Goal: Task Accomplishment & Management: Use online tool/utility

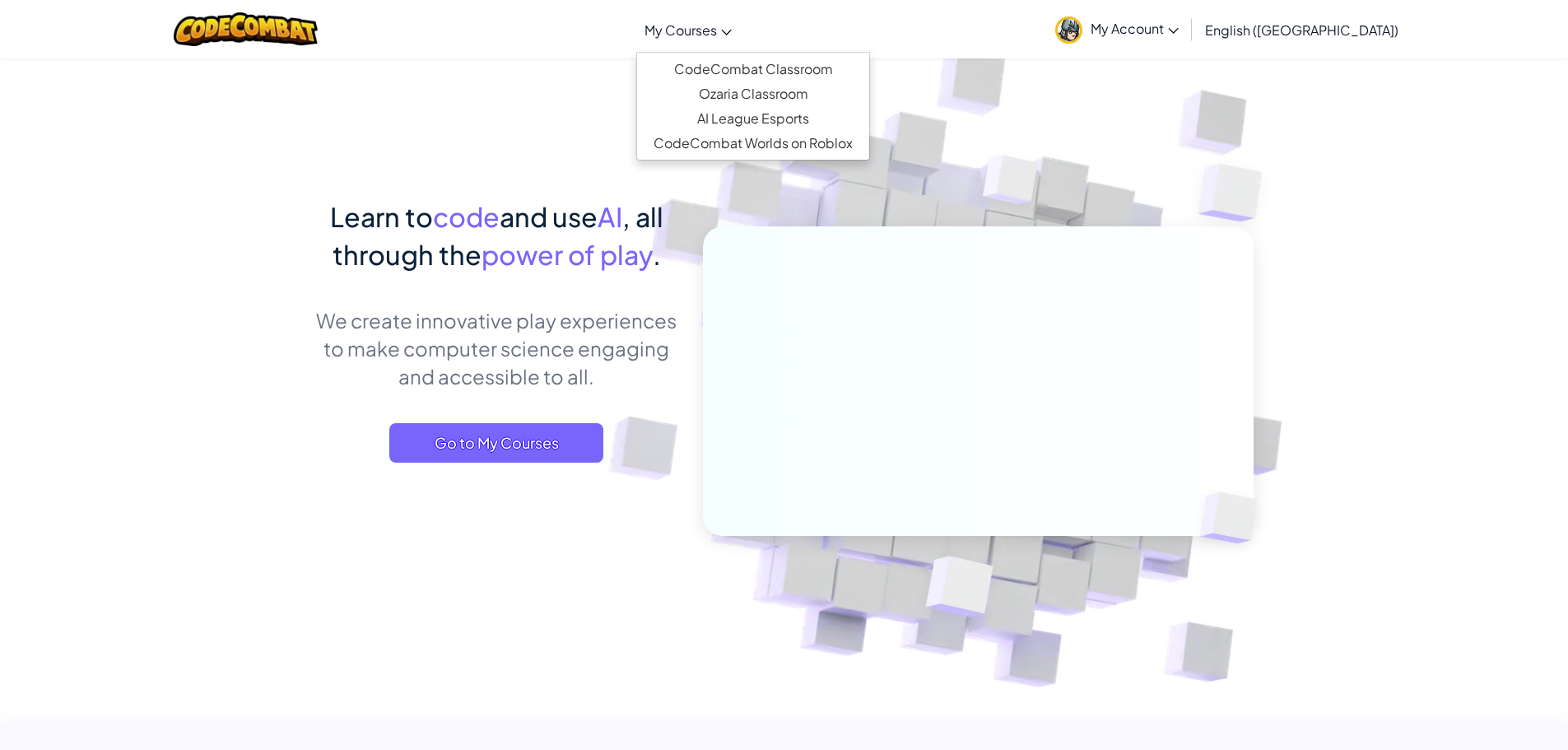
click at [717, 31] on span "My Courses" at bounding box center [680, 30] width 72 height 17
click at [755, 69] on link "CodeCombat Classroom" at bounding box center [753, 69] width 232 height 25
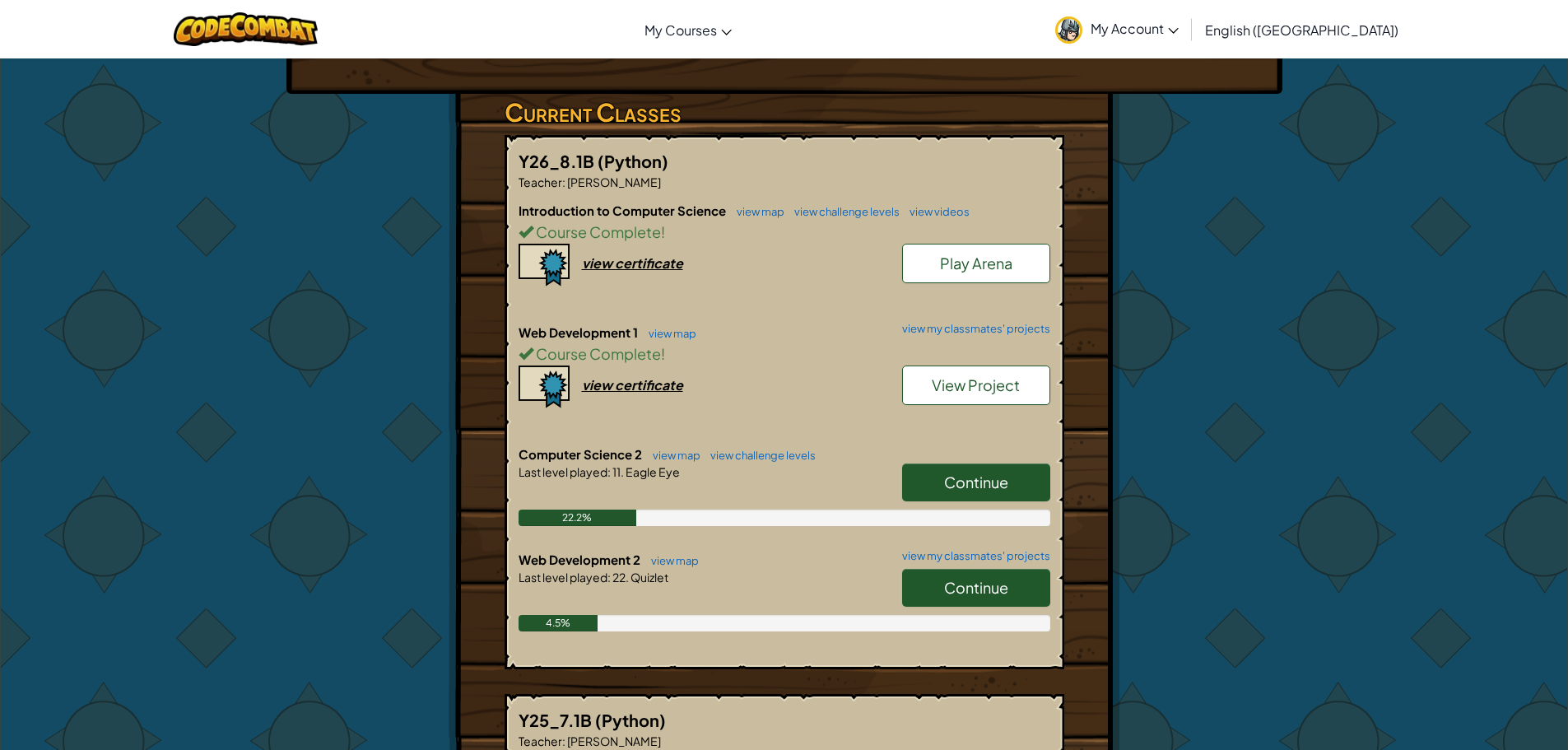
scroll to position [247, 0]
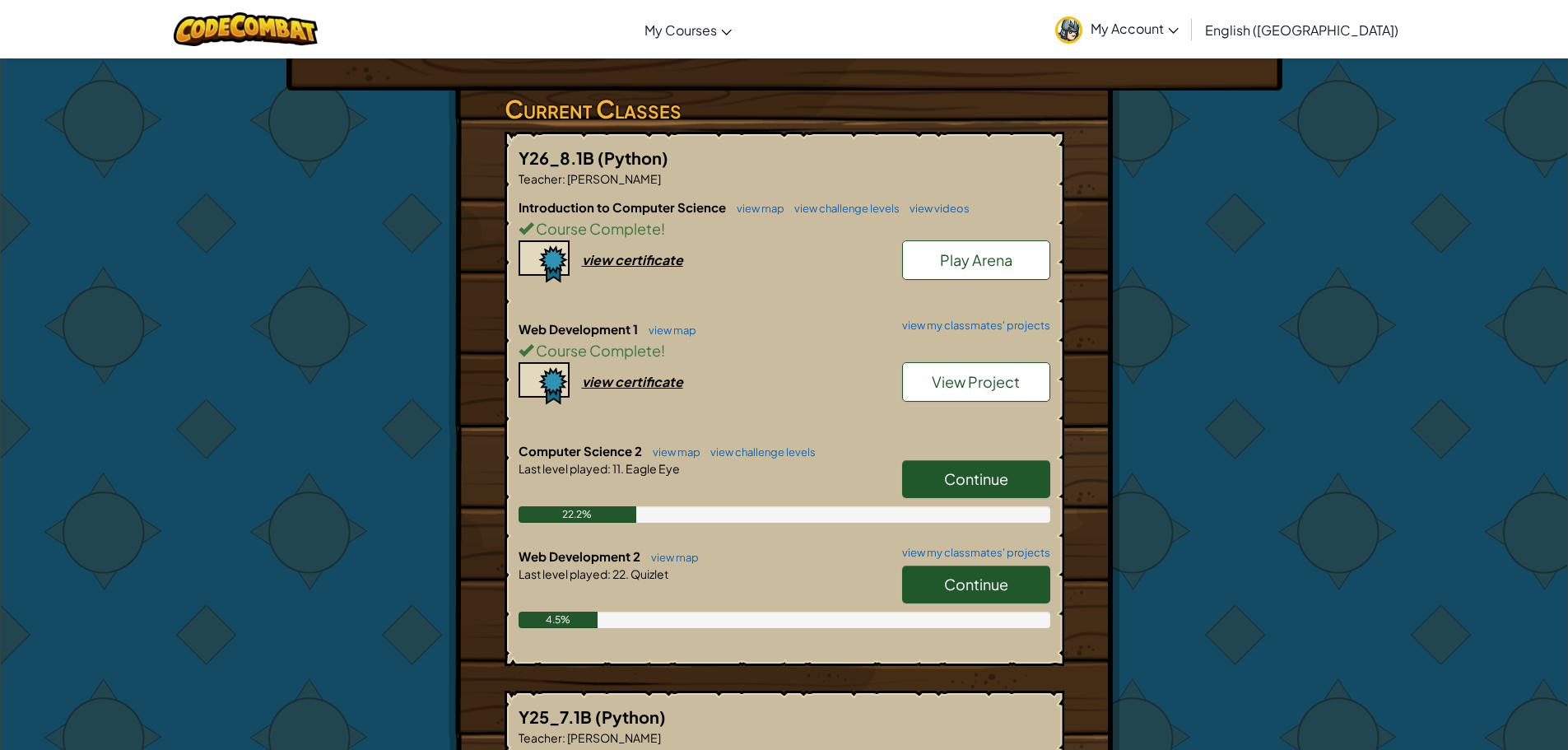
click at [954, 483] on span "Continue" at bounding box center [976, 479] width 64 height 19
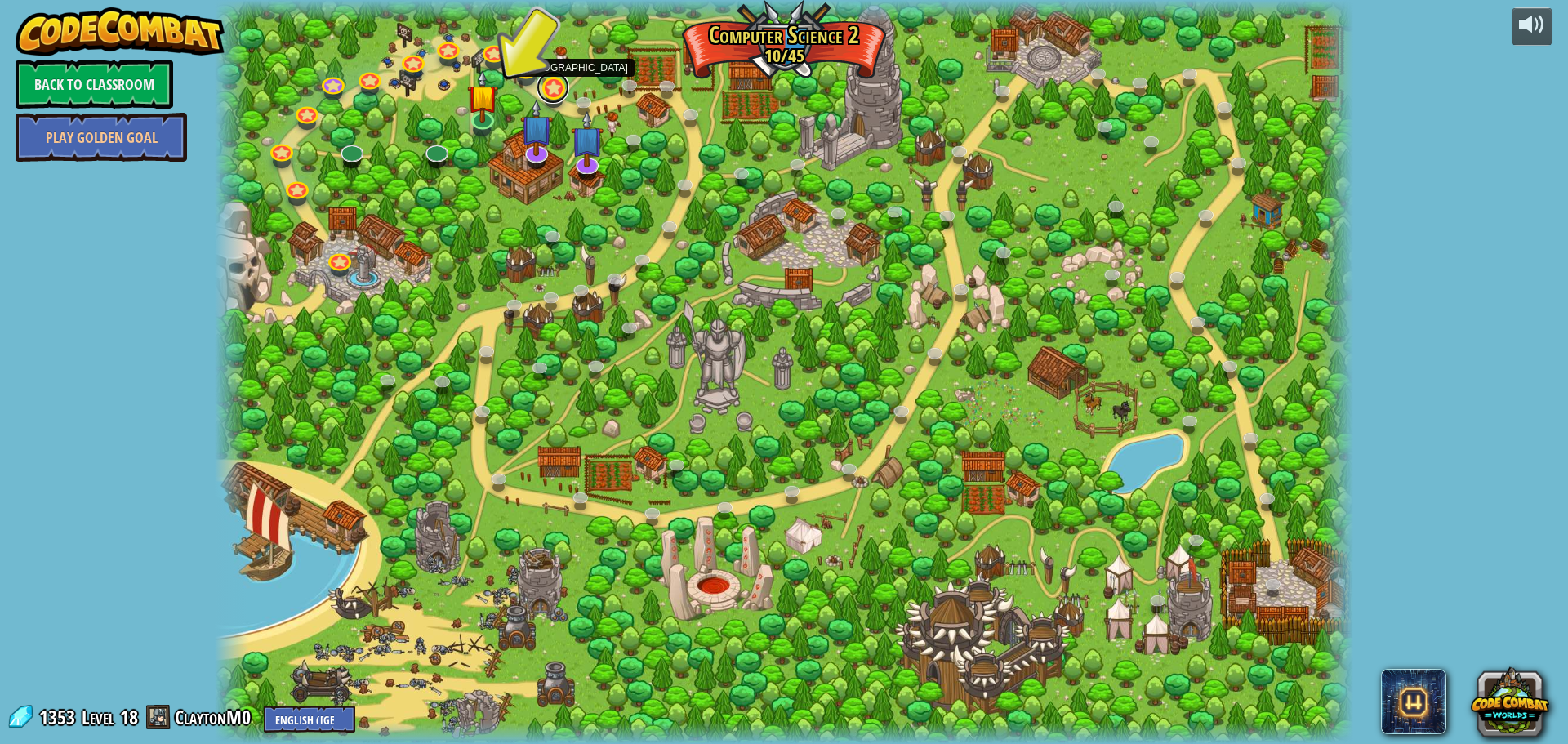
click at [548, 91] on link at bounding box center [553, 87] width 33 height 33
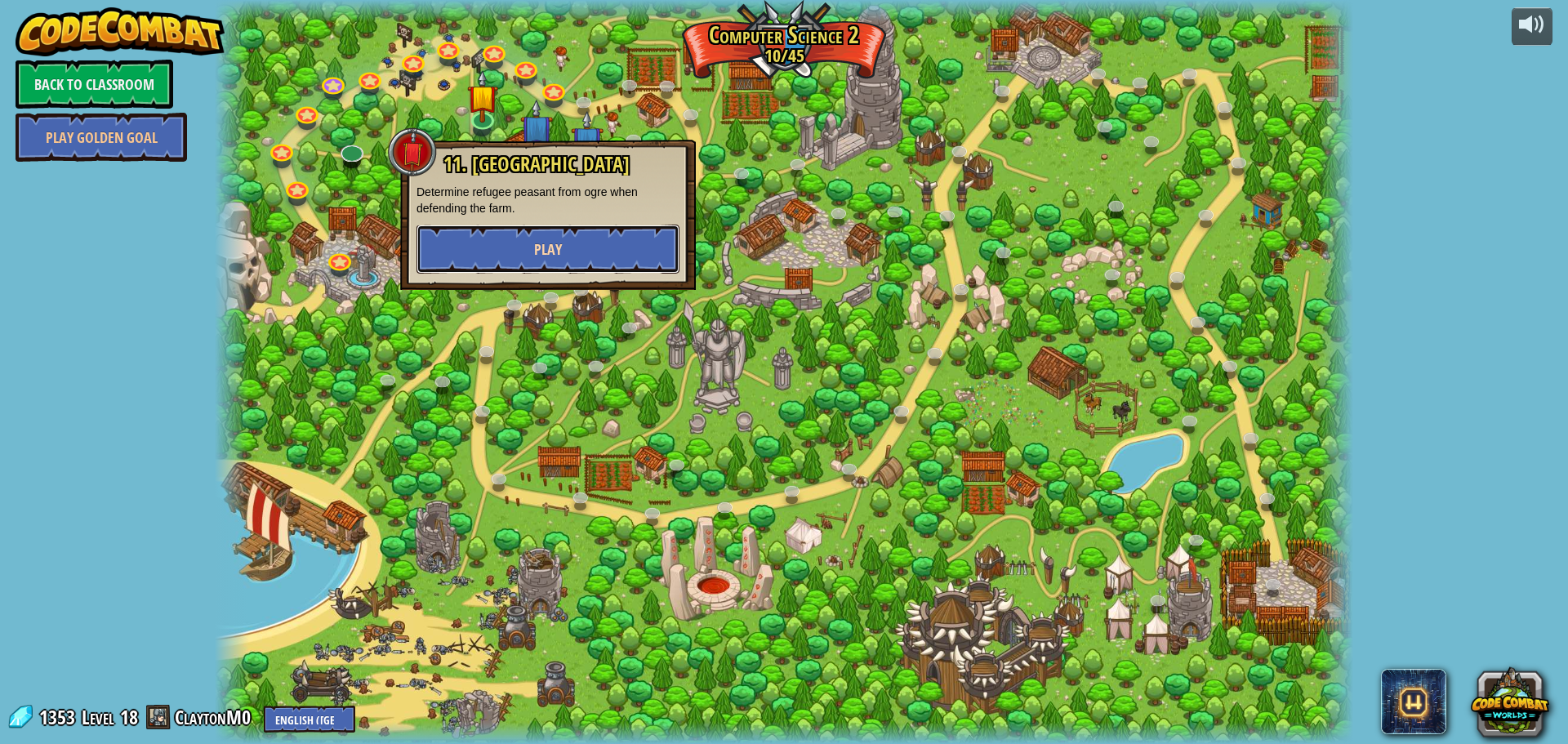
click at [550, 241] on span "Play" at bounding box center [548, 250] width 28 height 20
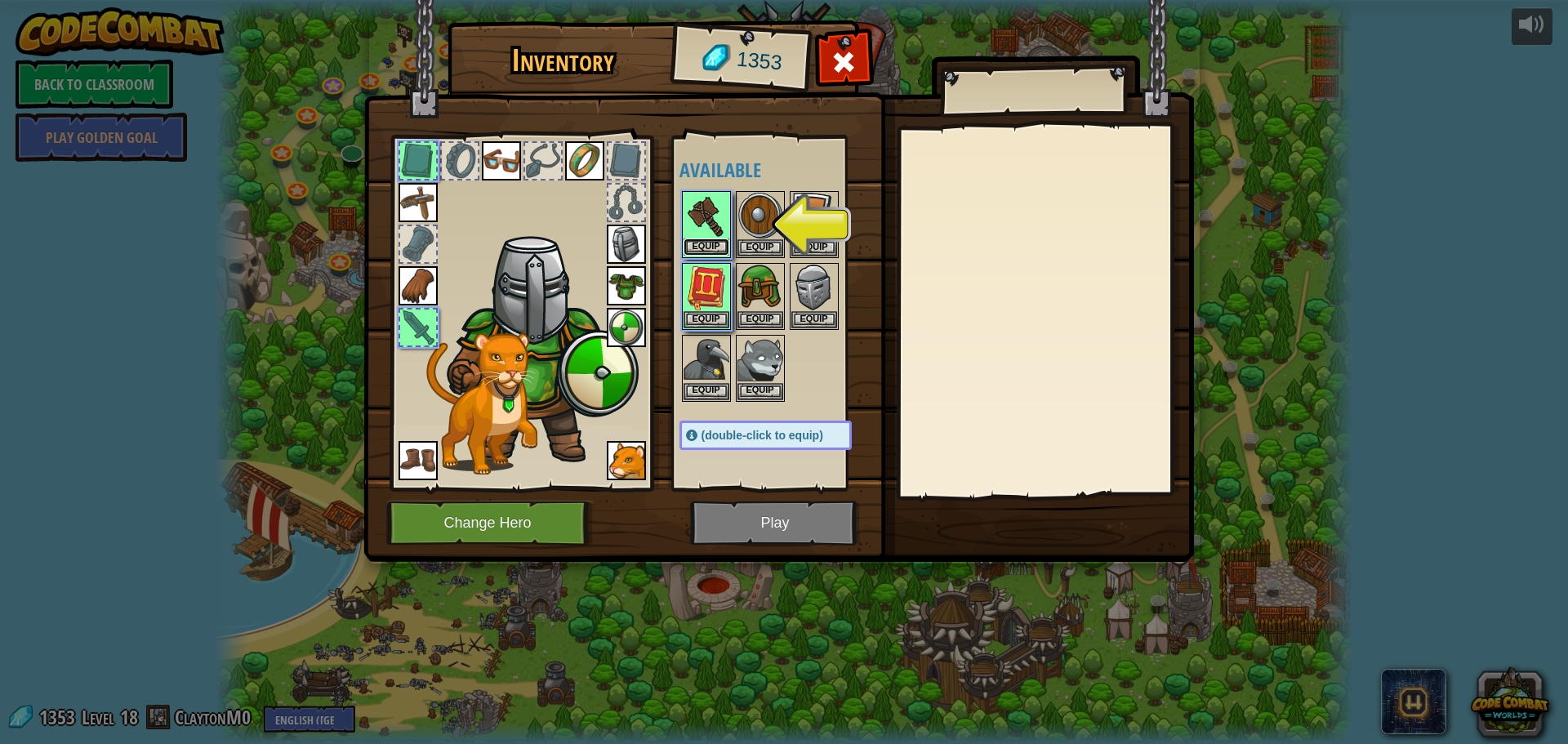
click at [703, 246] on button "Equip" at bounding box center [707, 247] width 45 height 17
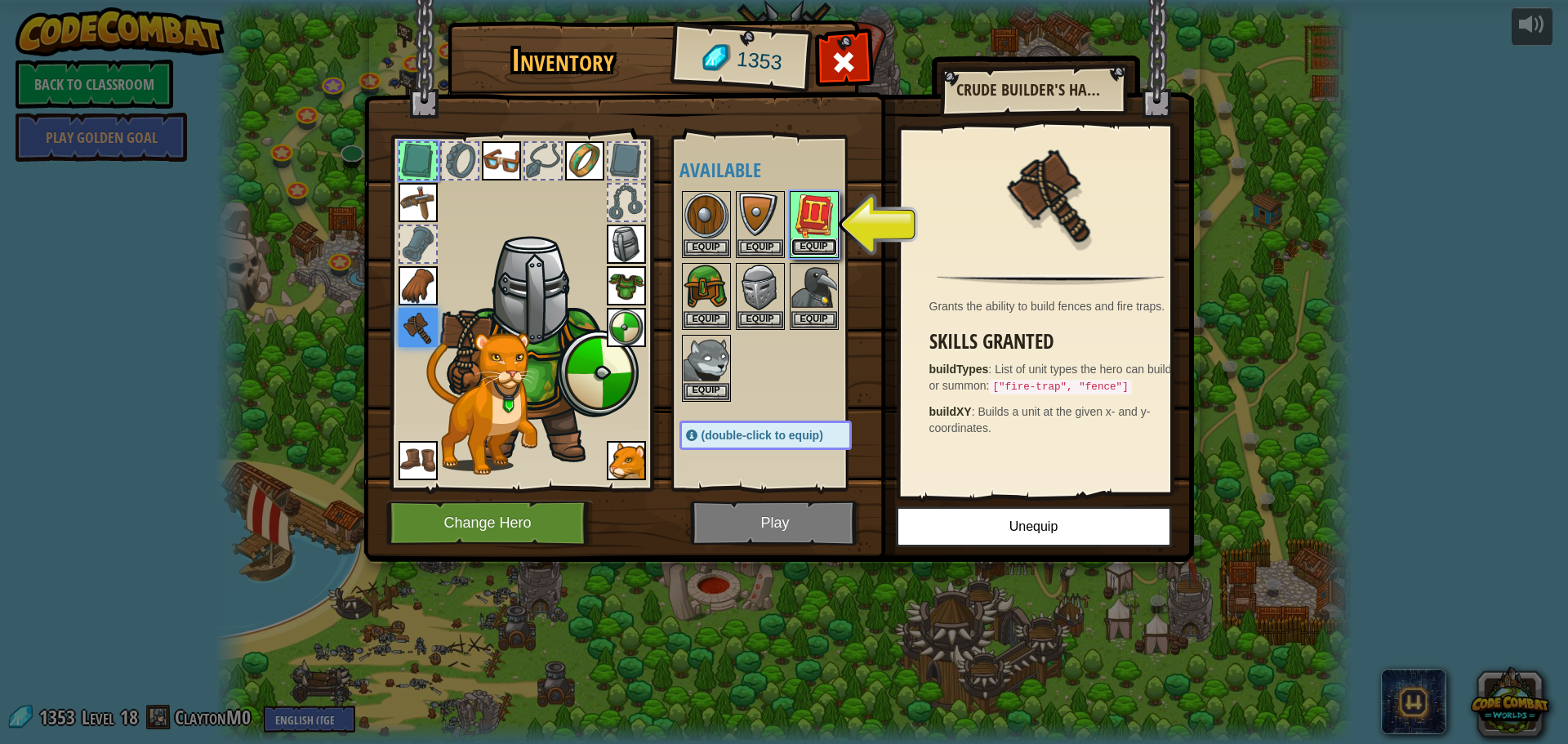
click at [805, 251] on button "Equip" at bounding box center [814, 247] width 45 height 17
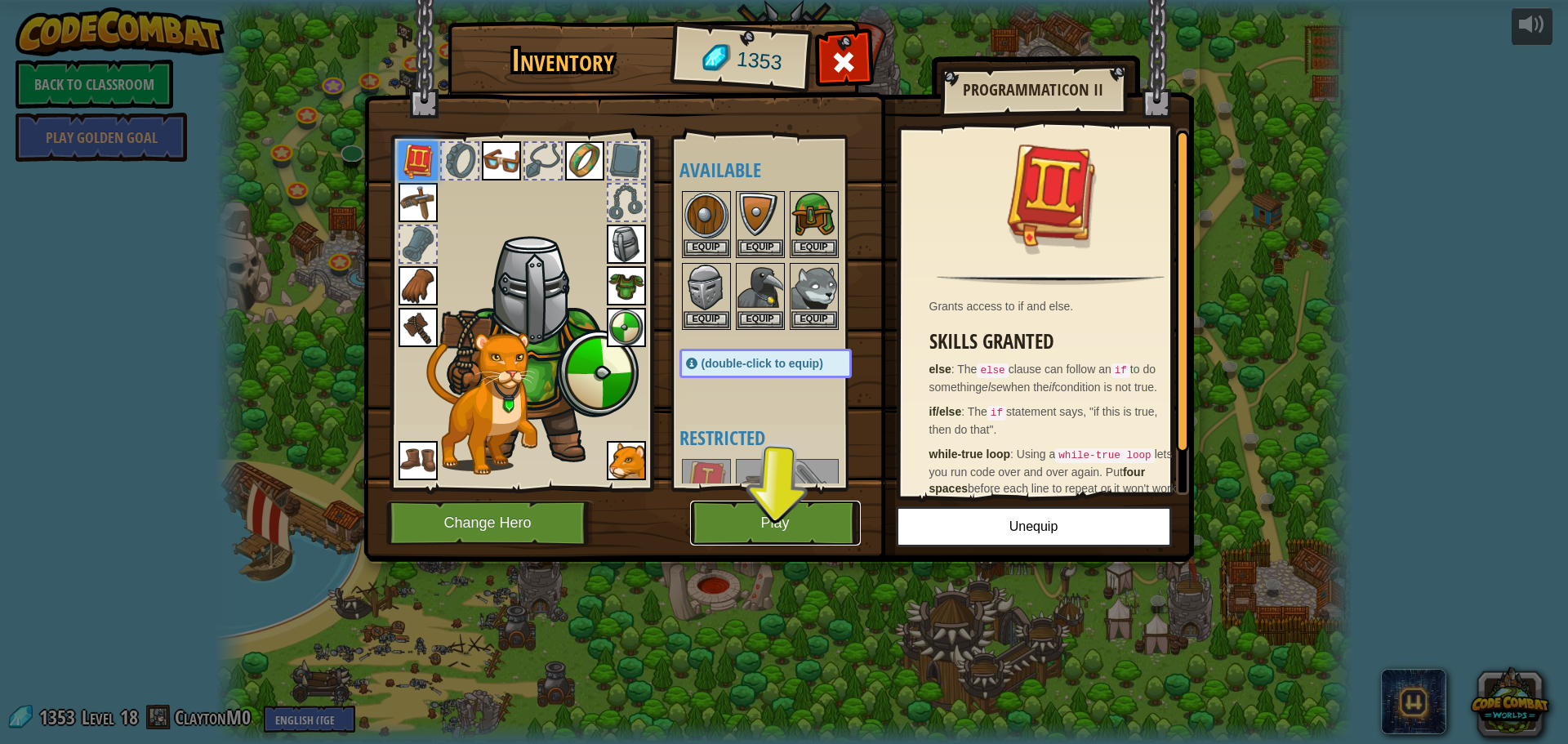
click at [818, 535] on button "Play" at bounding box center [776, 522] width 171 height 45
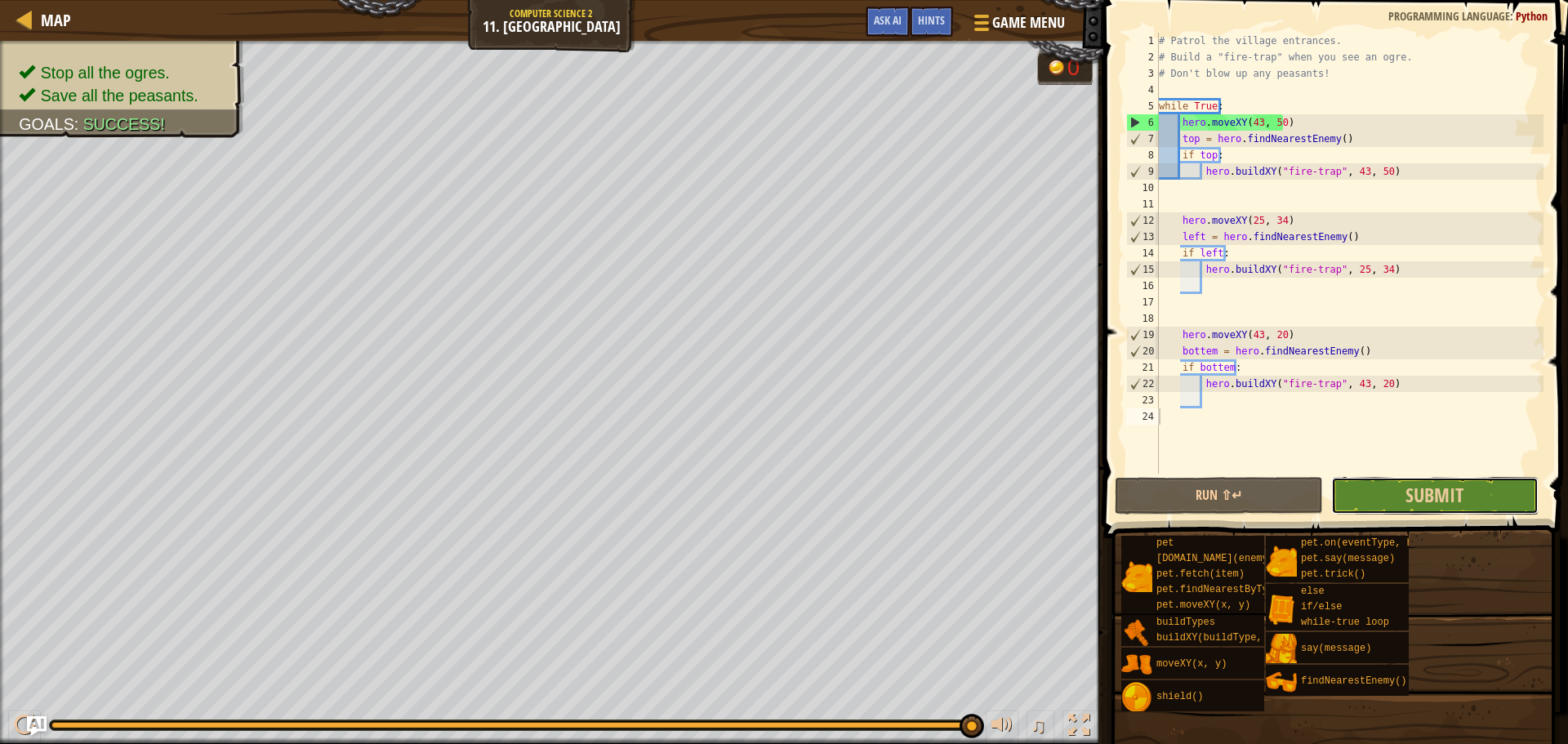
click at [1401, 497] on button "Submit" at bounding box center [1435, 495] width 208 height 38
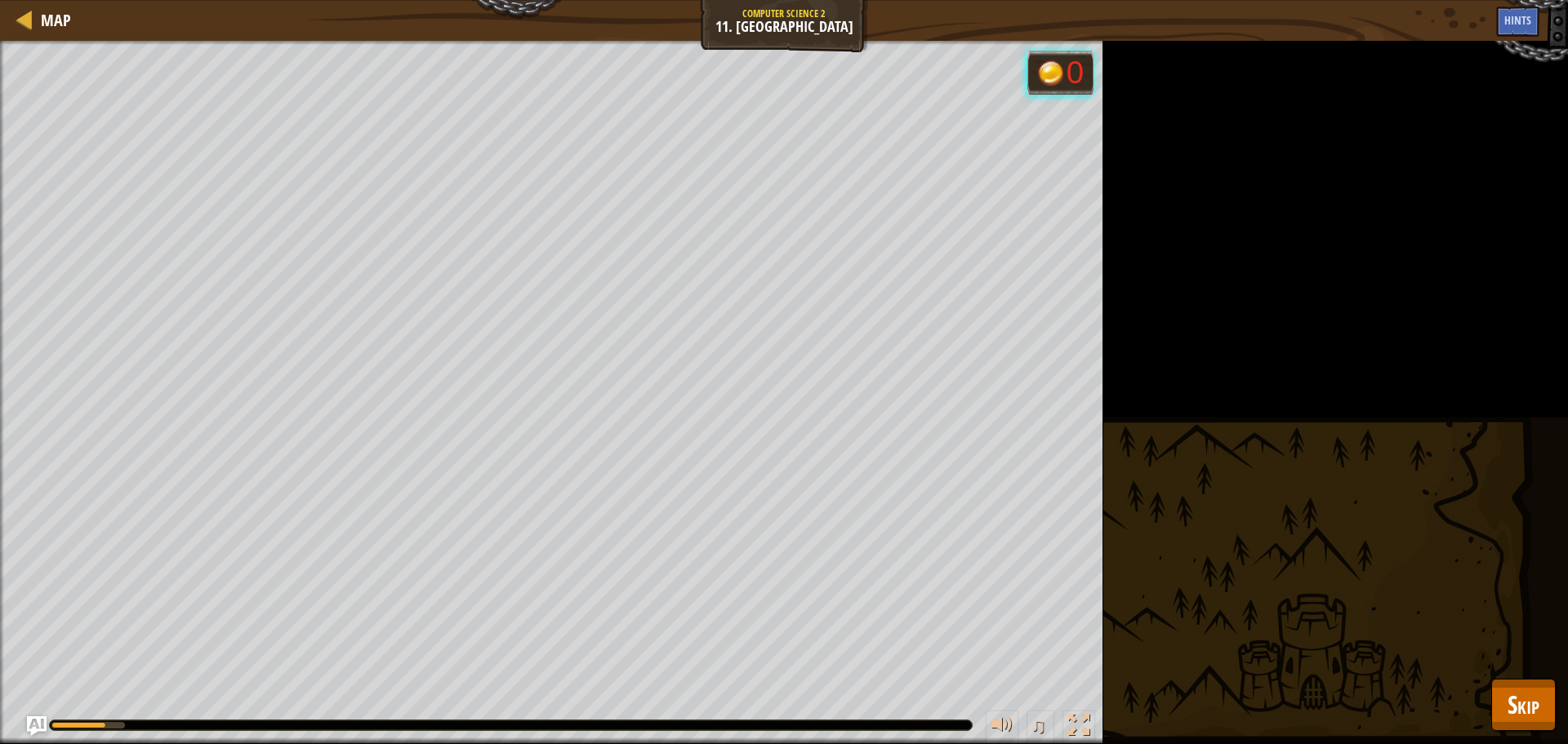
click at [1555, 698] on div "Stop all the ogres. Save all the peasants. Goals : Running... 0 ♫ Hattori 147 x…" at bounding box center [784, 393] width 1568 height 703
click at [1538, 708] on span "Skip" at bounding box center [1524, 704] width 32 height 34
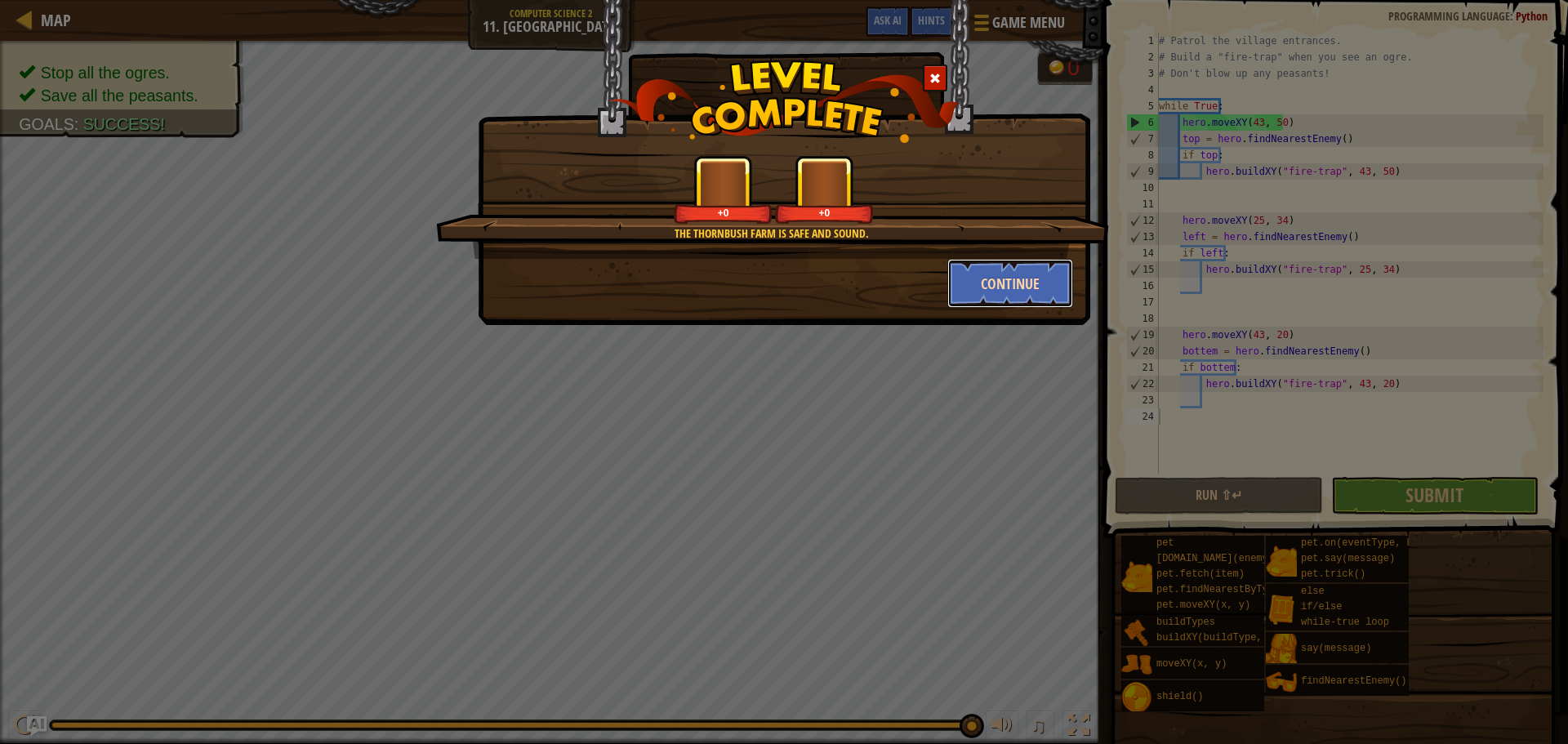
click at [1035, 288] on button "Continue" at bounding box center [1010, 283] width 127 height 49
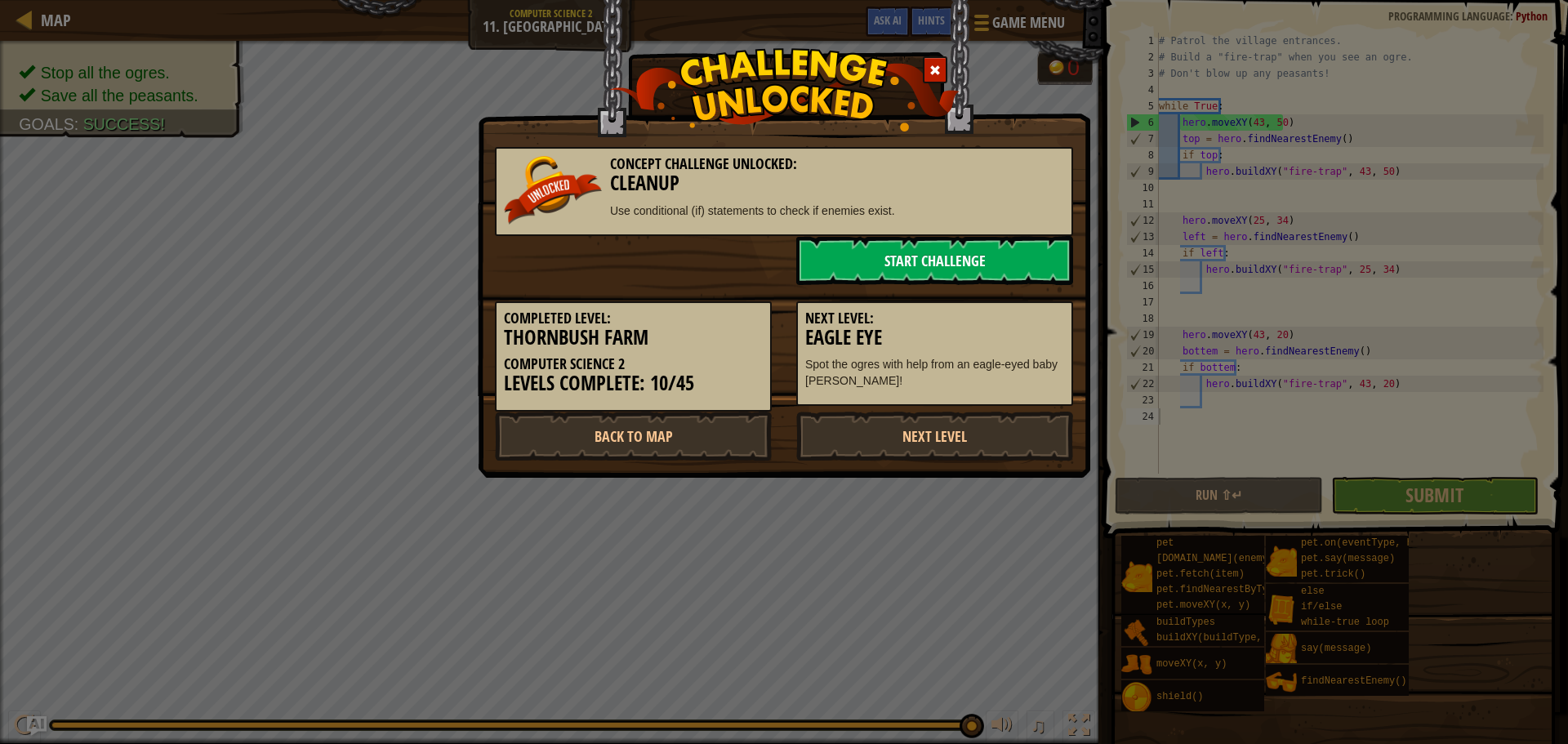
click at [930, 285] on div "Next Level: Eagle Eye Spot the ogres with help from an eagle-eyed baby [PERSON_…" at bounding box center [935, 346] width 301 height 122
click at [937, 271] on link "Start Challenge" at bounding box center [935, 261] width 277 height 49
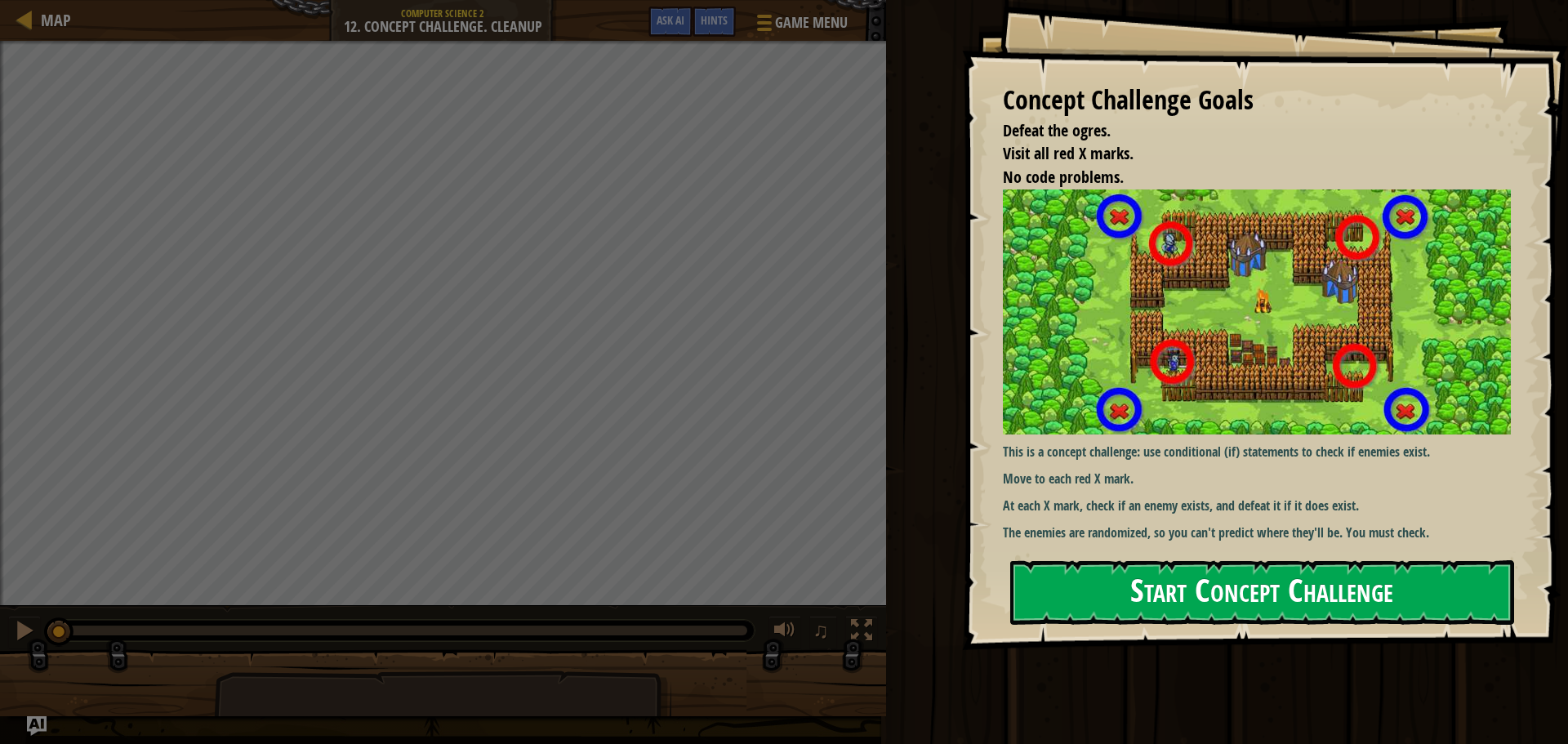
click at [1184, 597] on button "Start Concept Challenge" at bounding box center [1262, 592] width 504 height 65
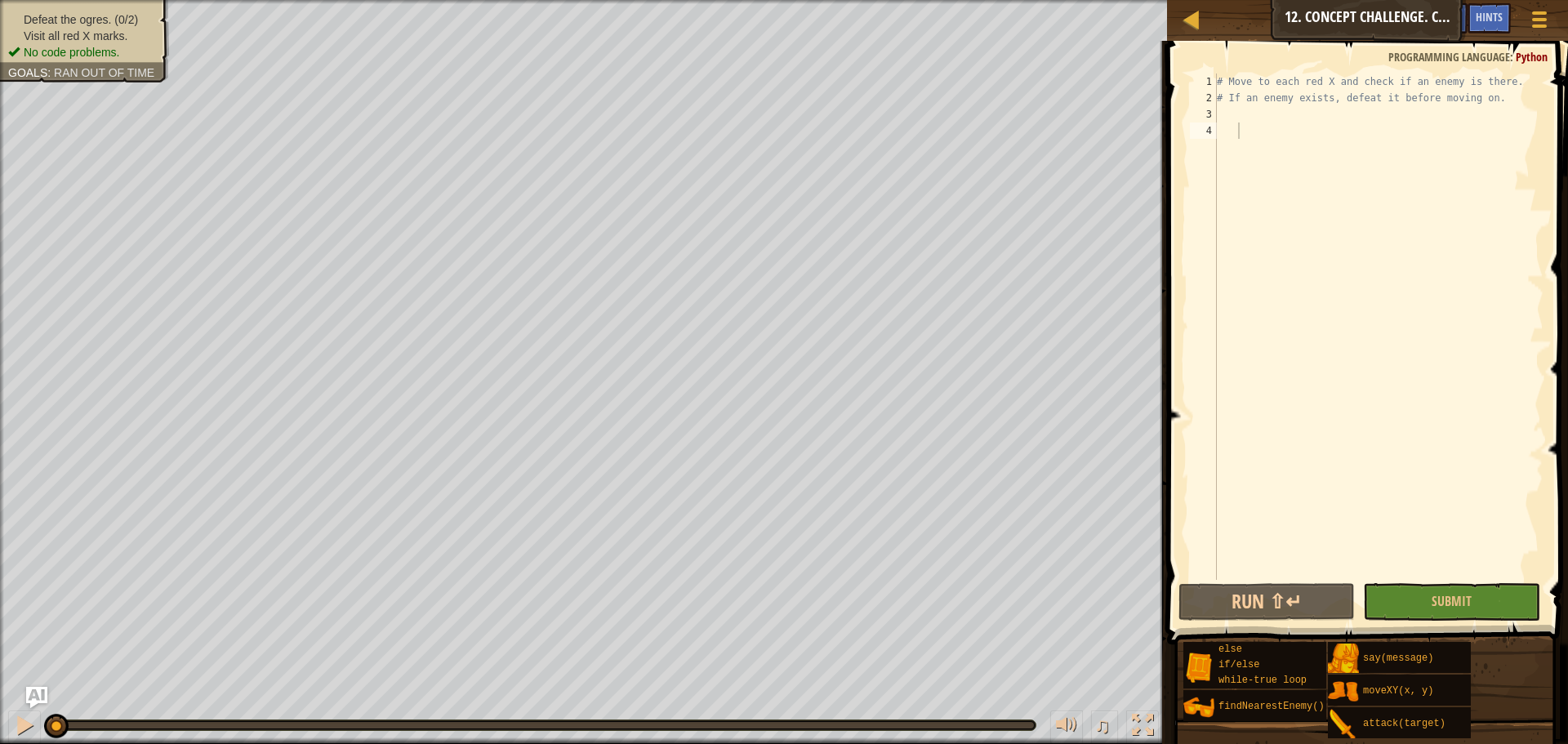
drag, startPoint x: 18, startPoint y: 704, endPoint x: 34, endPoint y: 704, distance: 16.0
click at [34, 704] on div "Map Computer Science 2 12. Concept Challenge. Cleanup Game Menu Done Hints Ask …" at bounding box center [784, 372] width 1568 height 744
click at [34, 704] on img "Ask AI" at bounding box center [36, 697] width 21 height 21
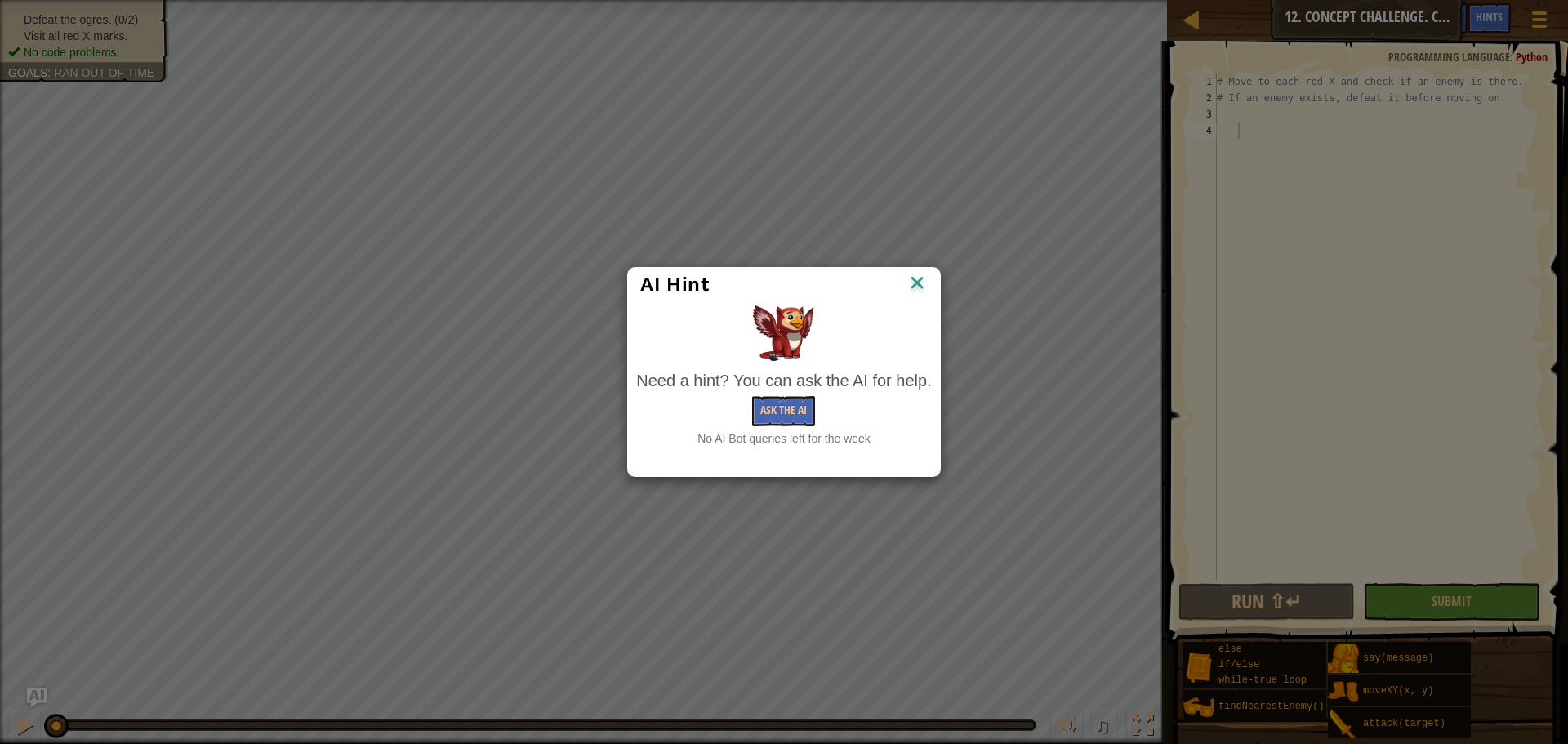
click at [923, 290] on img at bounding box center [917, 283] width 21 height 24
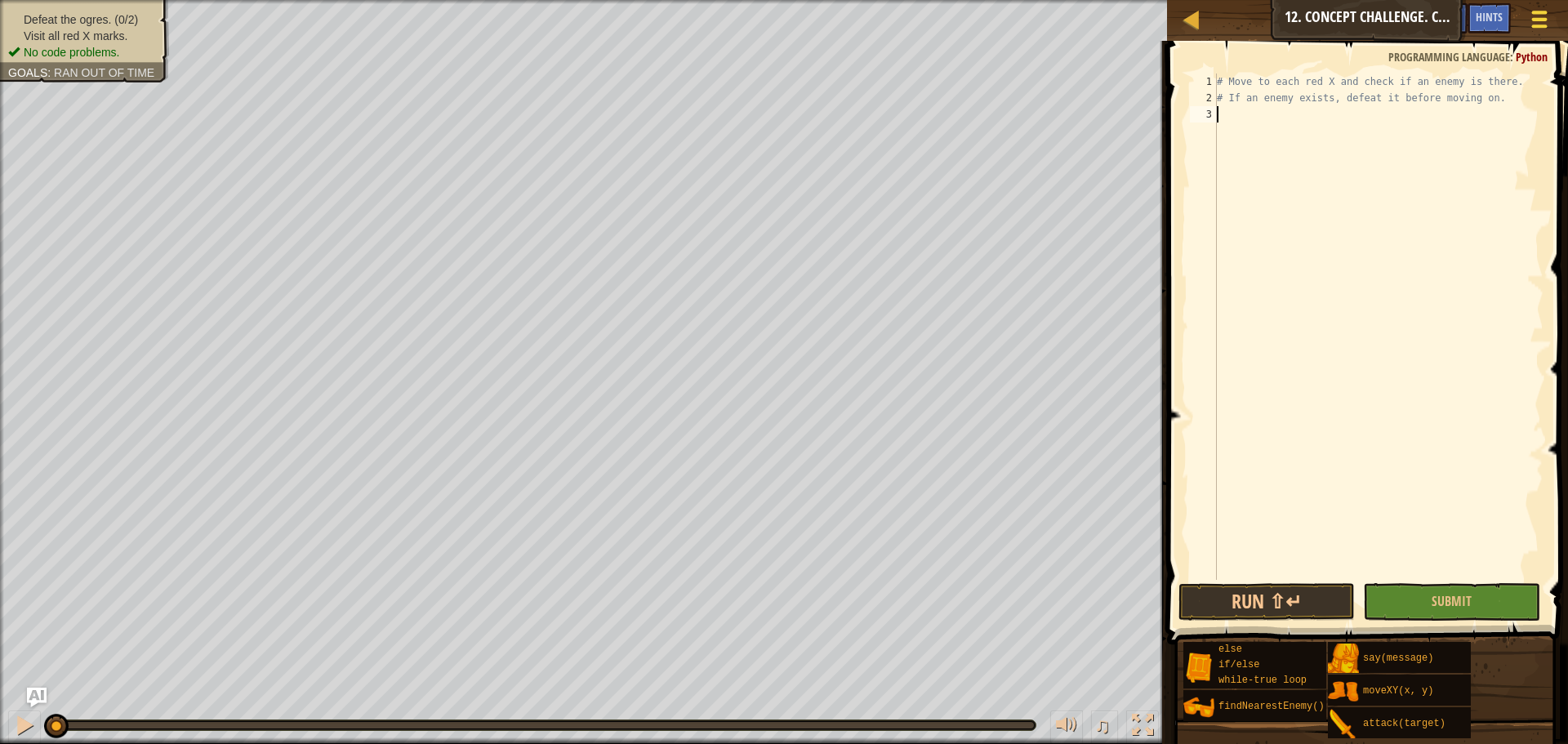
click at [1535, 16] on div at bounding box center [1539, 19] width 22 height 24
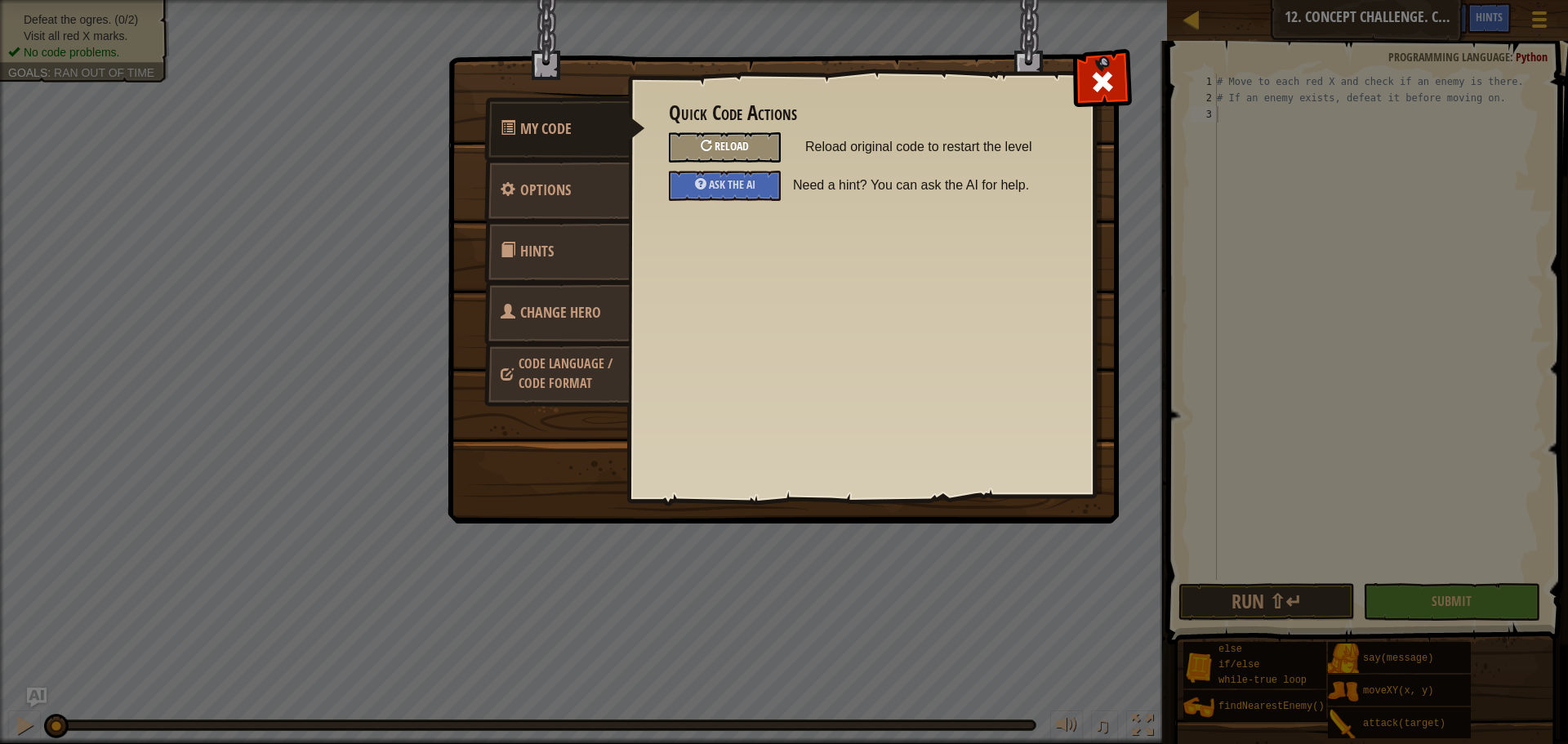
click at [749, 144] on div "Reload" at bounding box center [724, 147] width 112 height 30
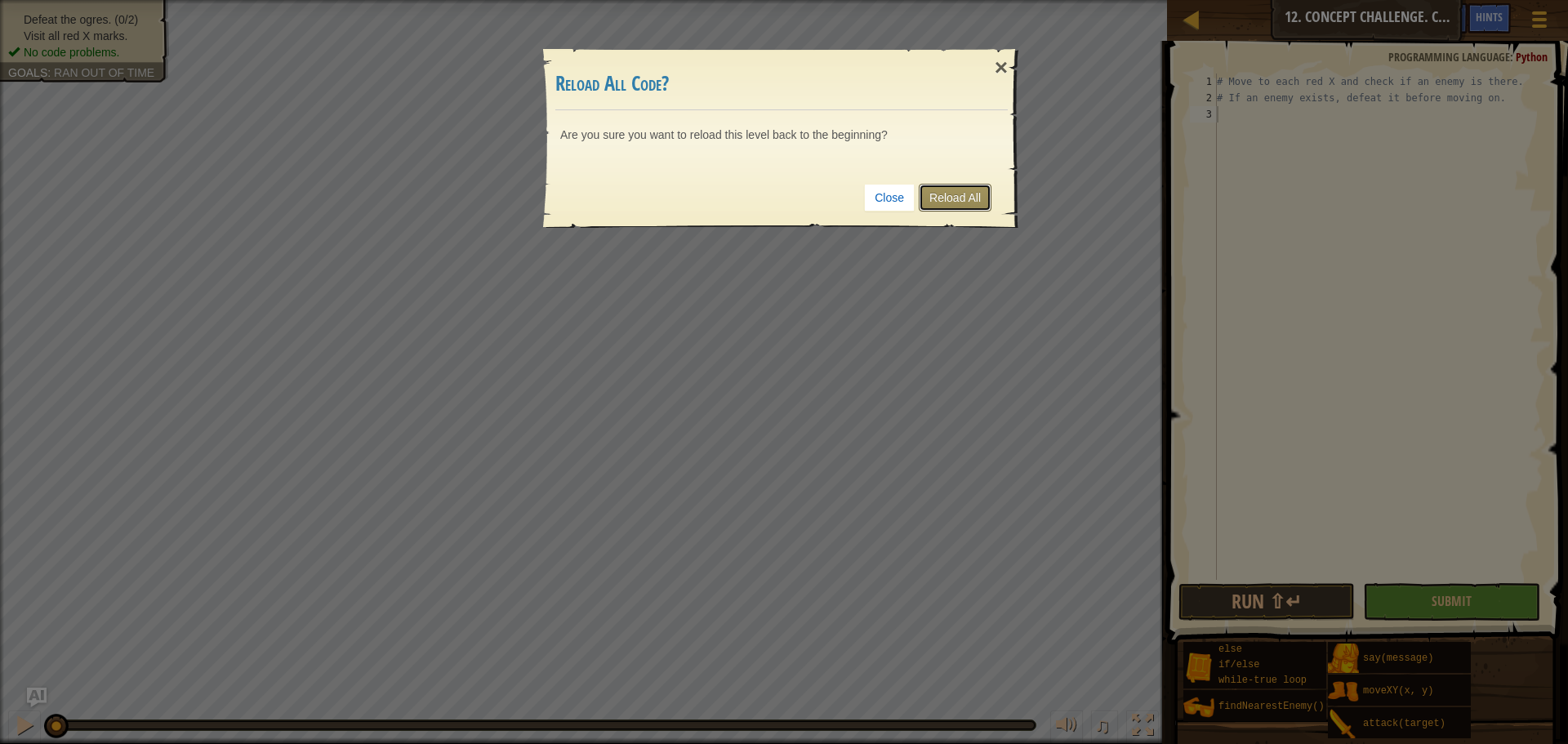
click at [929, 195] on link "Reload All" at bounding box center [955, 197] width 72 height 28
